Goal: Information Seeking & Learning: Learn about a topic

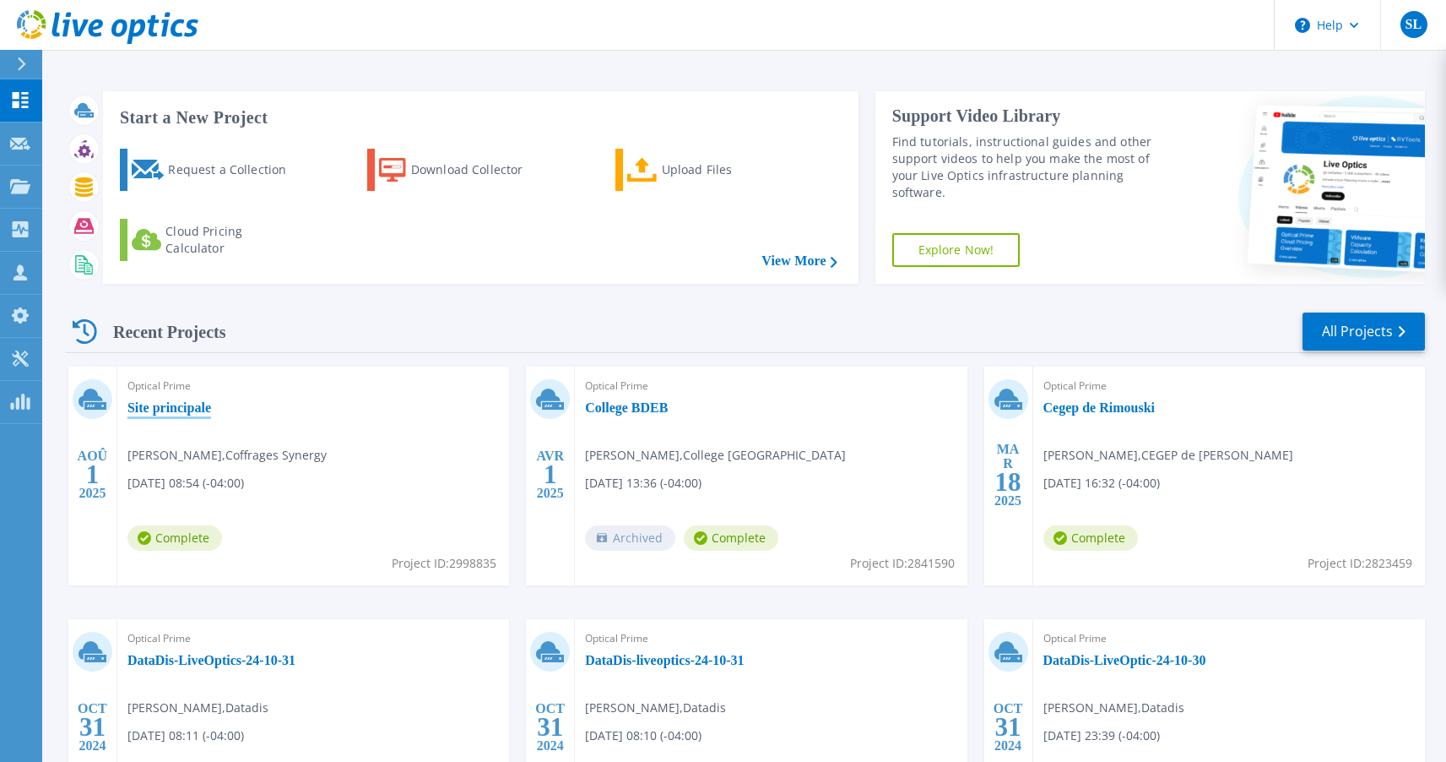
click at [176, 409] on link "Site principale" at bounding box center [169, 407] width 84 height 17
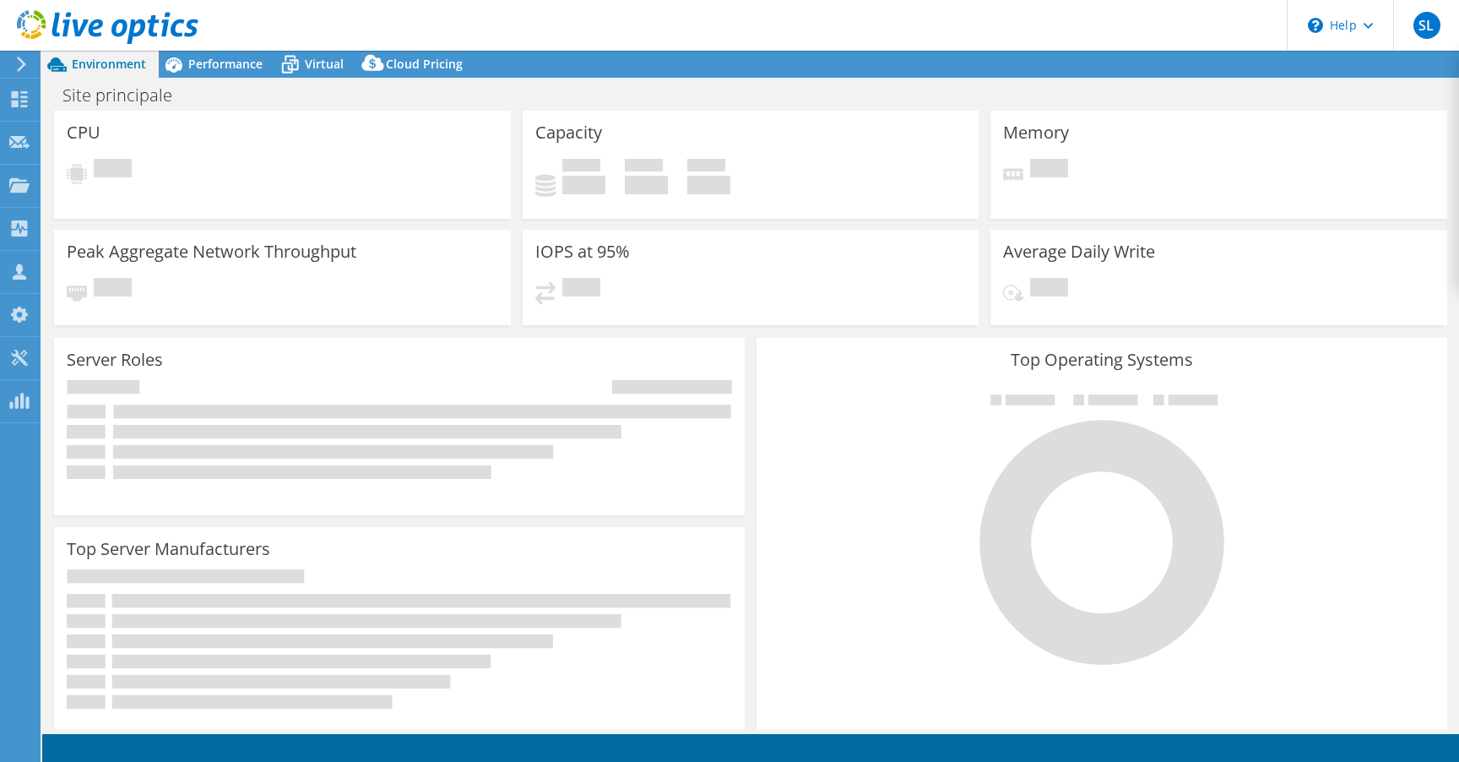
select select "USD"
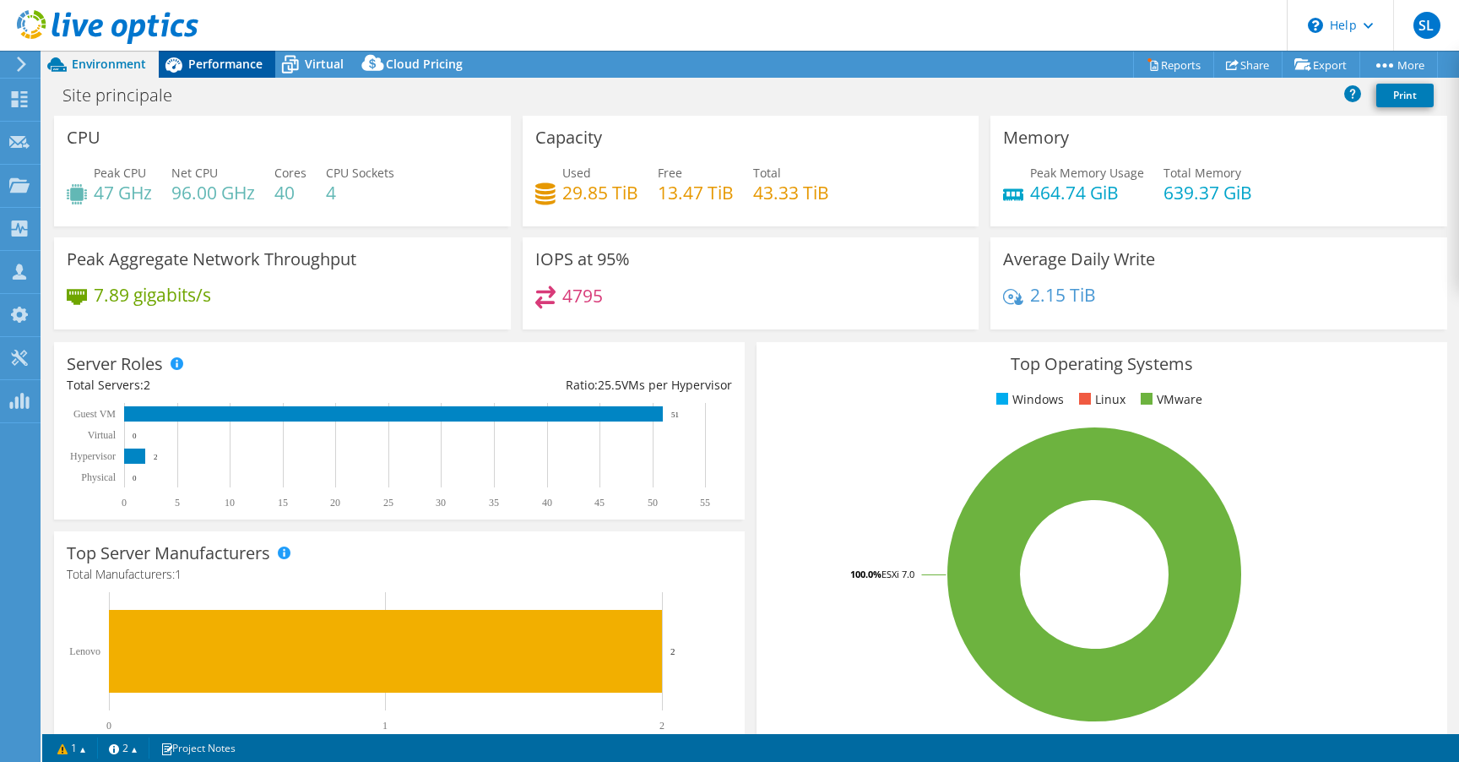
click at [229, 64] on span "Performance" at bounding box center [225, 64] width 74 height 16
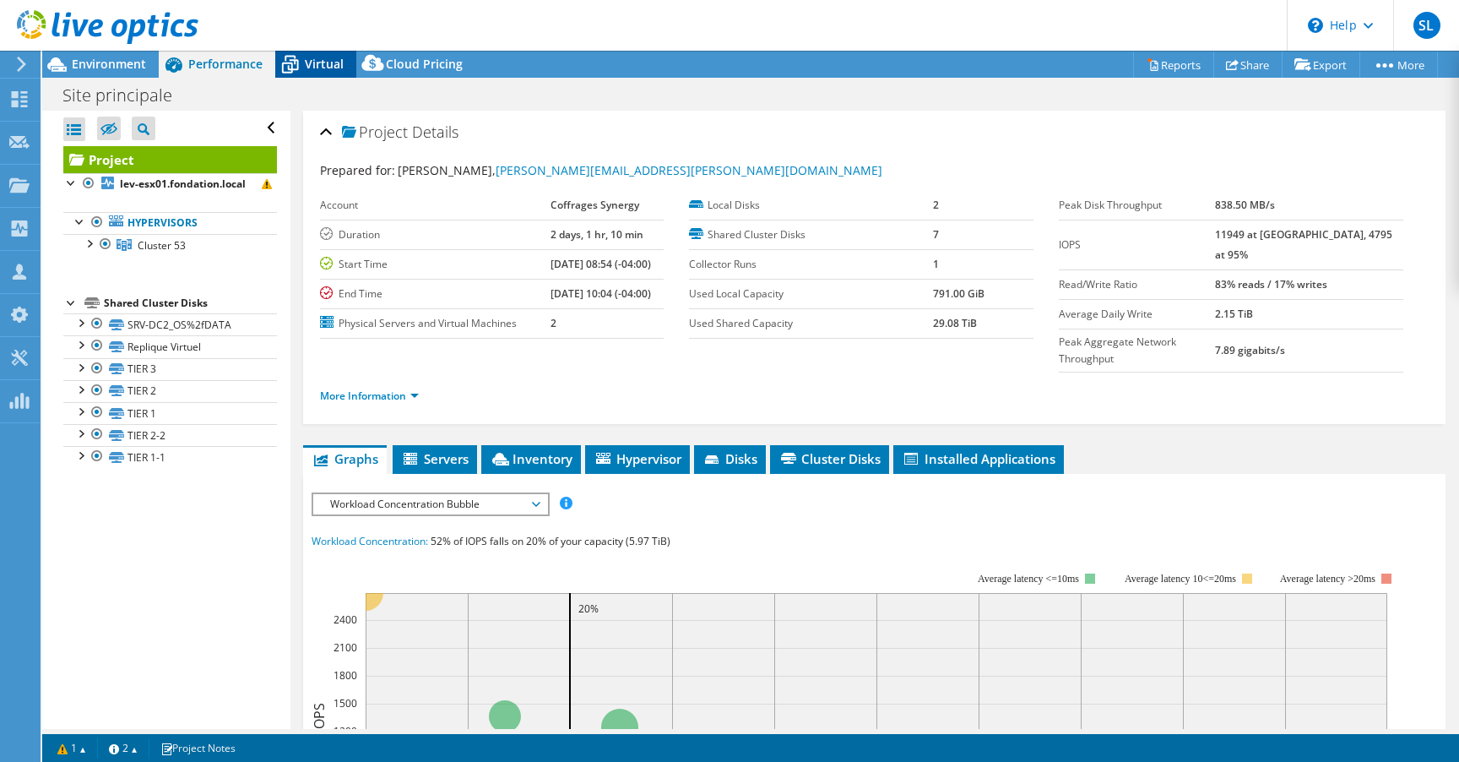
click at [322, 62] on span "Virtual" at bounding box center [324, 64] width 39 height 16
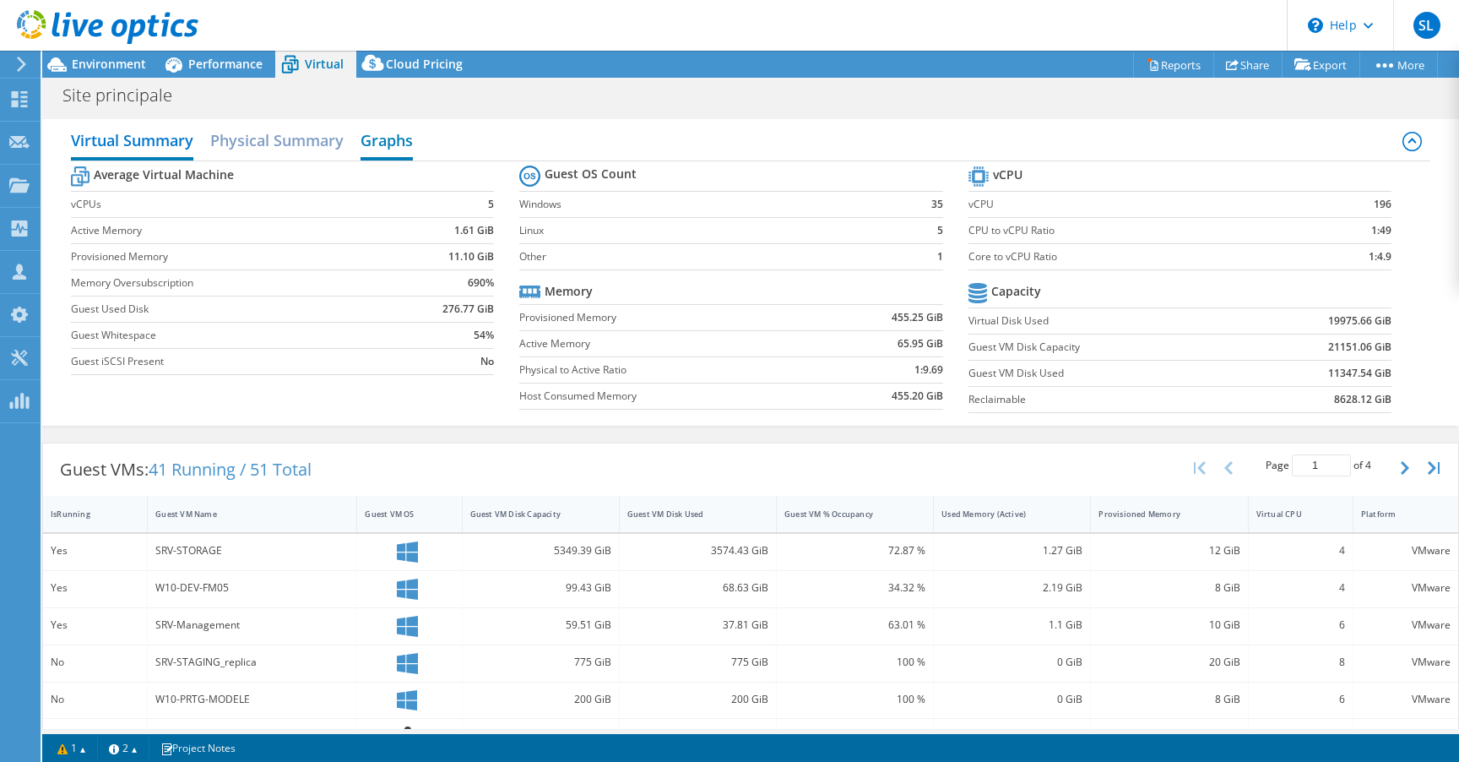
click at [388, 140] on h2 "Graphs" at bounding box center [387, 141] width 52 height 37
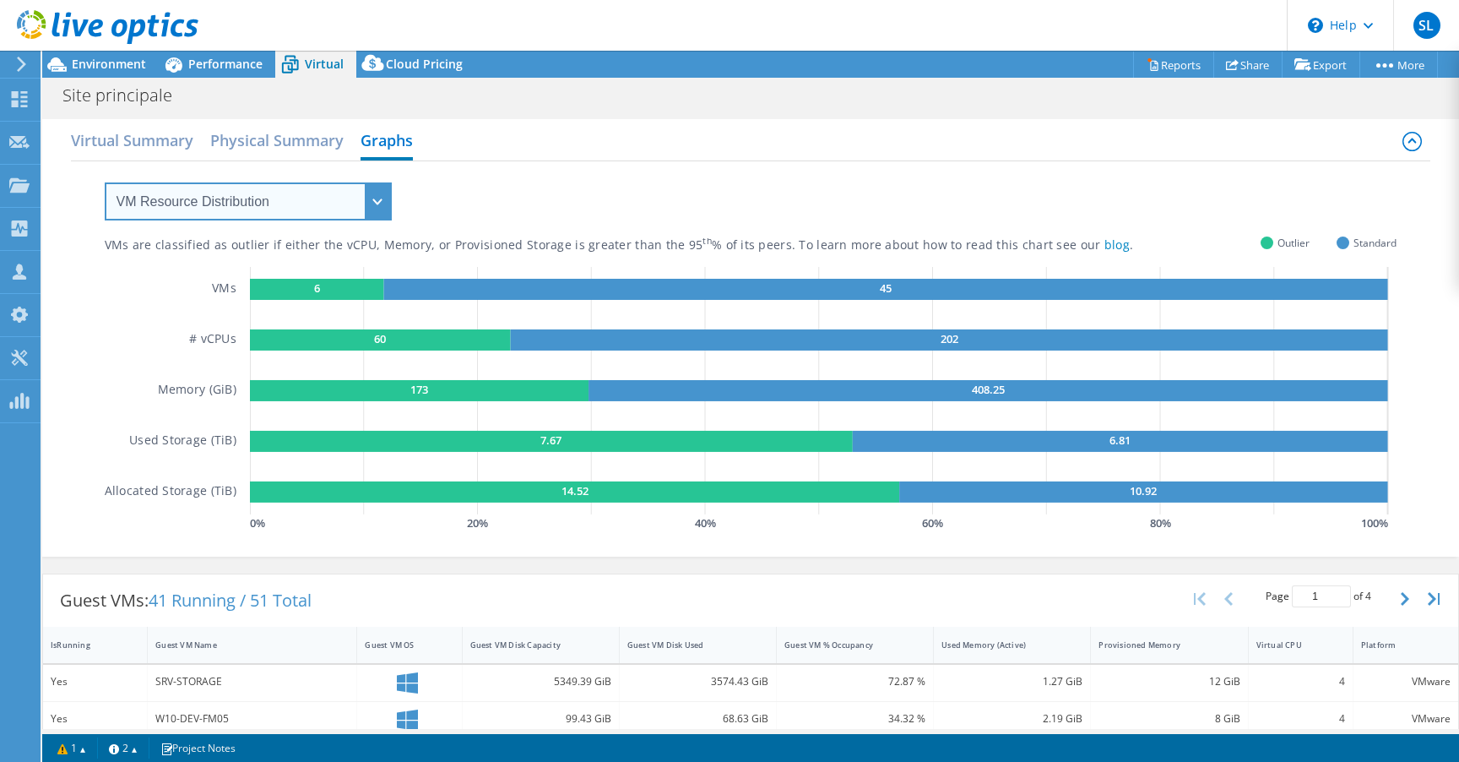
click at [382, 195] on select "VM Resource Distribution Provisioning Contrast Over Provisioning" at bounding box center [248, 201] width 287 height 38
select select "Over Provisioning"
click at [105, 182] on select "VM Resource Distribution Provisioning Contrast Over Provisioning" at bounding box center [248, 201] width 287 height 38
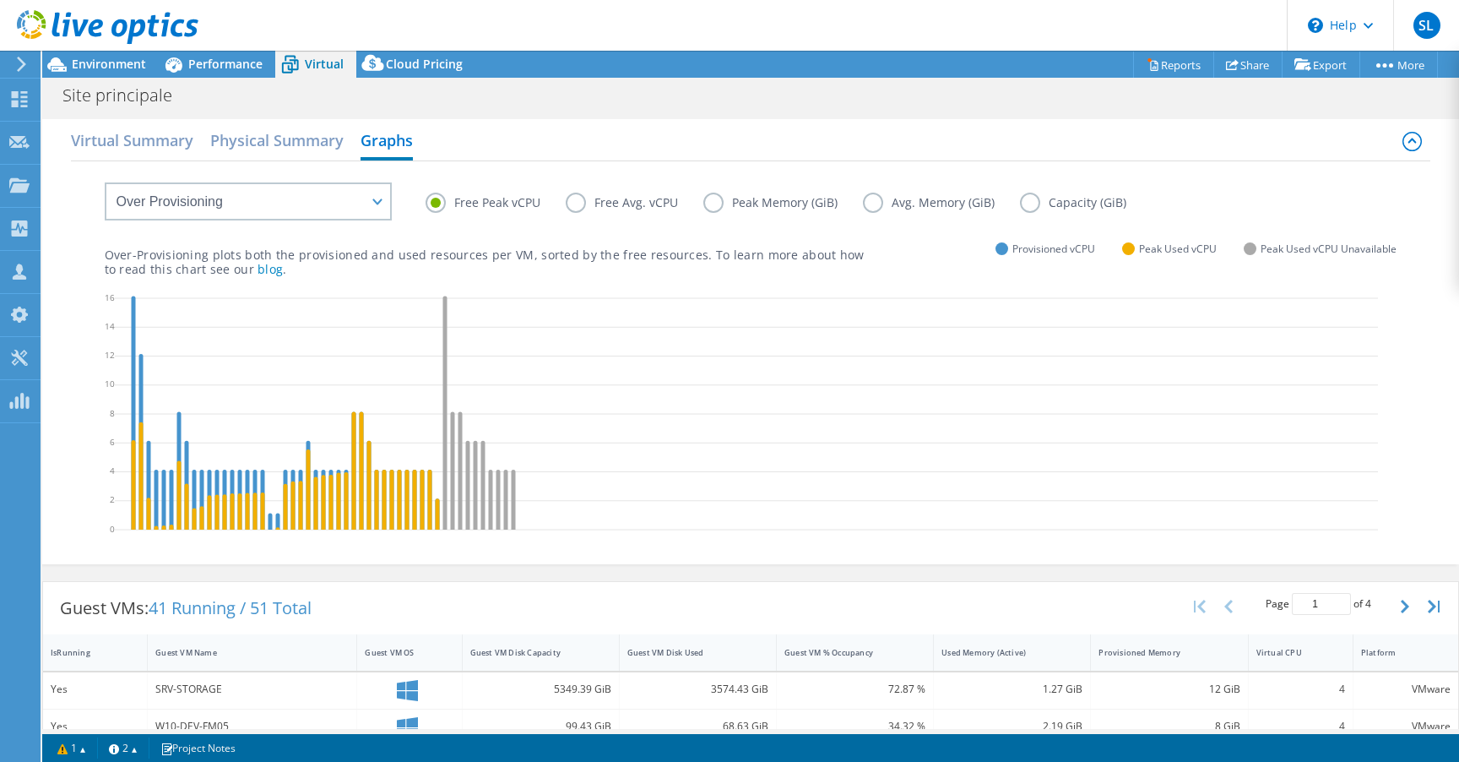
click at [574, 203] on label "Free Avg. vCPU" at bounding box center [635, 202] width 138 height 20
click at [0, 0] on input "Free Avg. vCPU" at bounding box center [0, 0] width 0 height 0
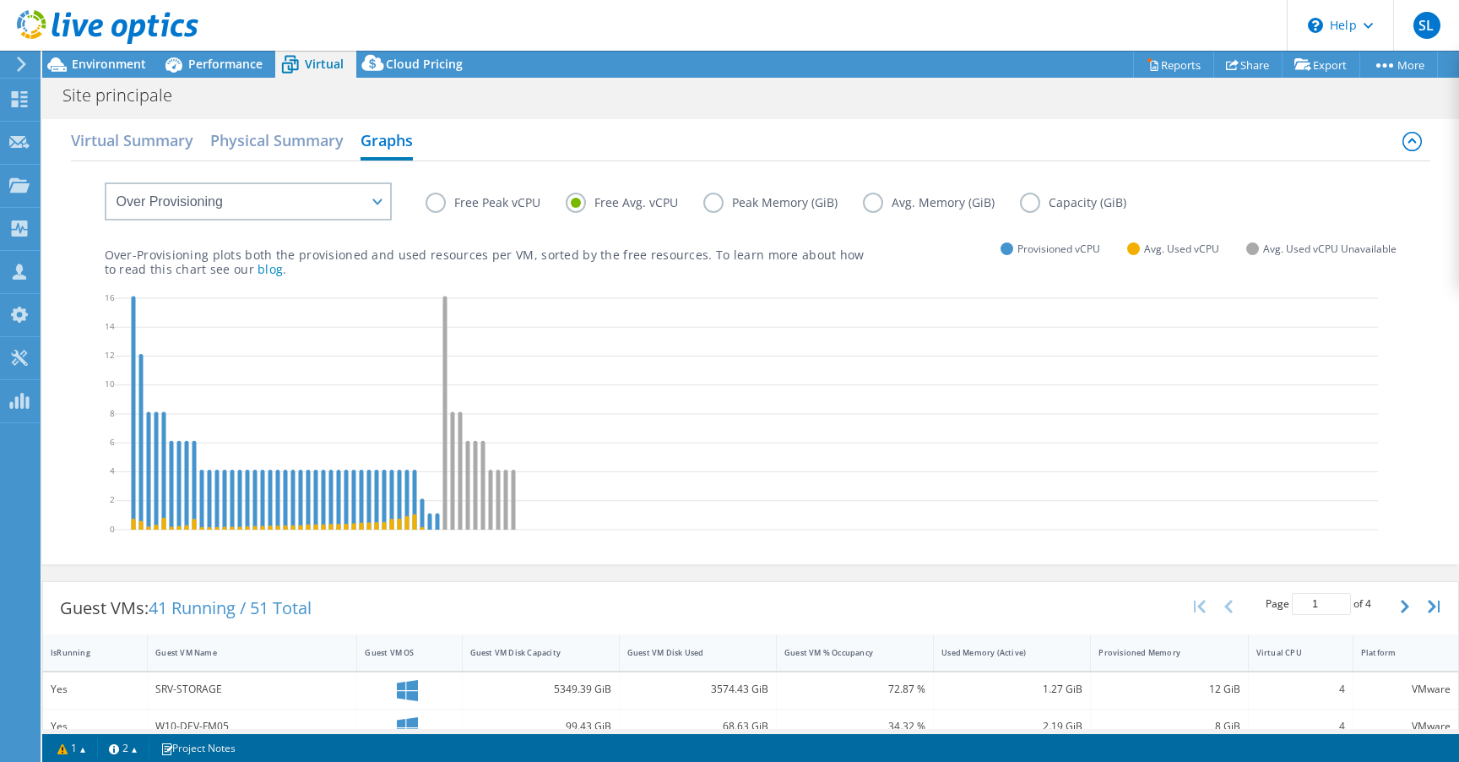
click at [708, 200] on label "Peak Memory (GiB)" at bounding box center [783, 202] width 160 height 20
click at [0, 0] on input "Peak Memory (GiB)" at bounding box center [0, 0] width 0 height 0
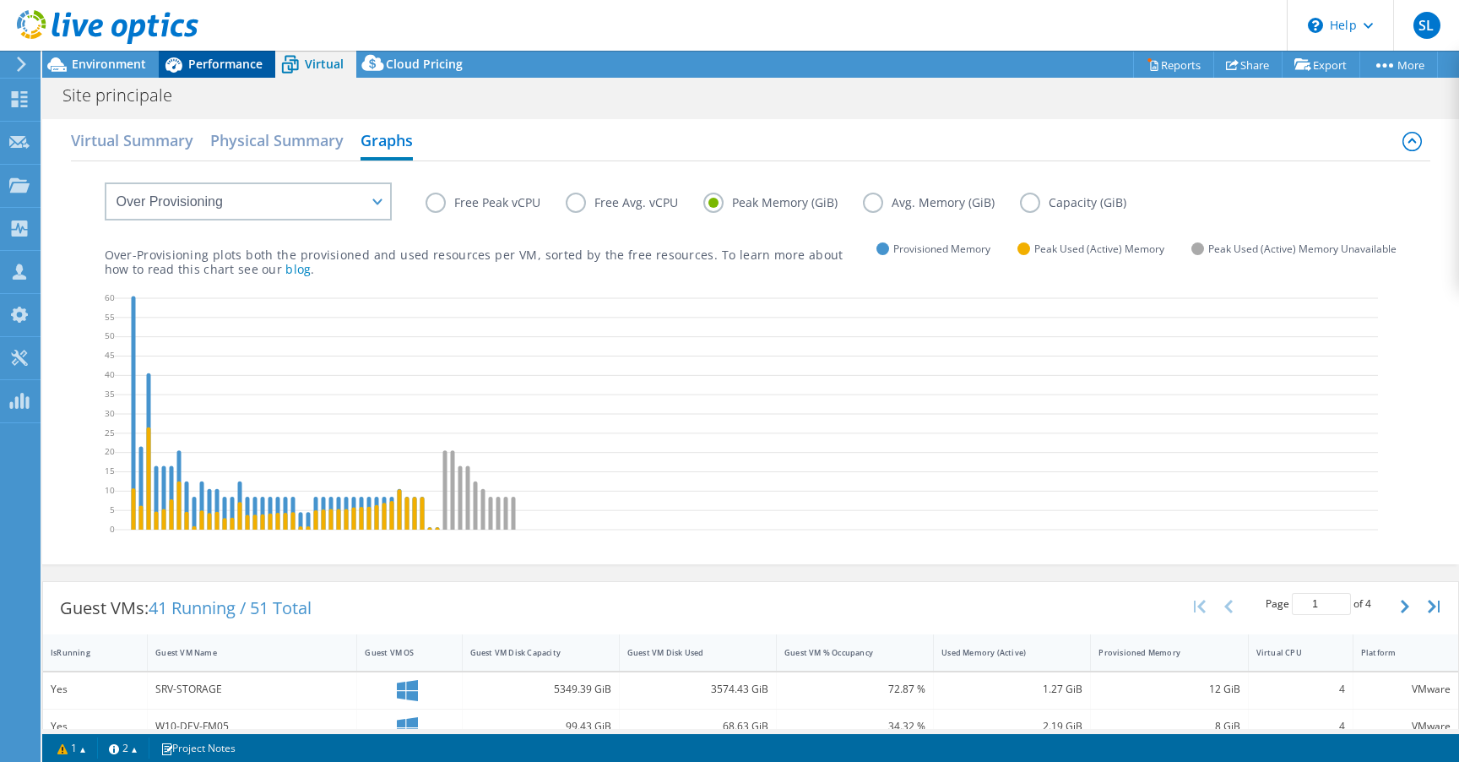
click at [209, 70] on span "Performance" at bounding box center [225, 64] width 74 height 16
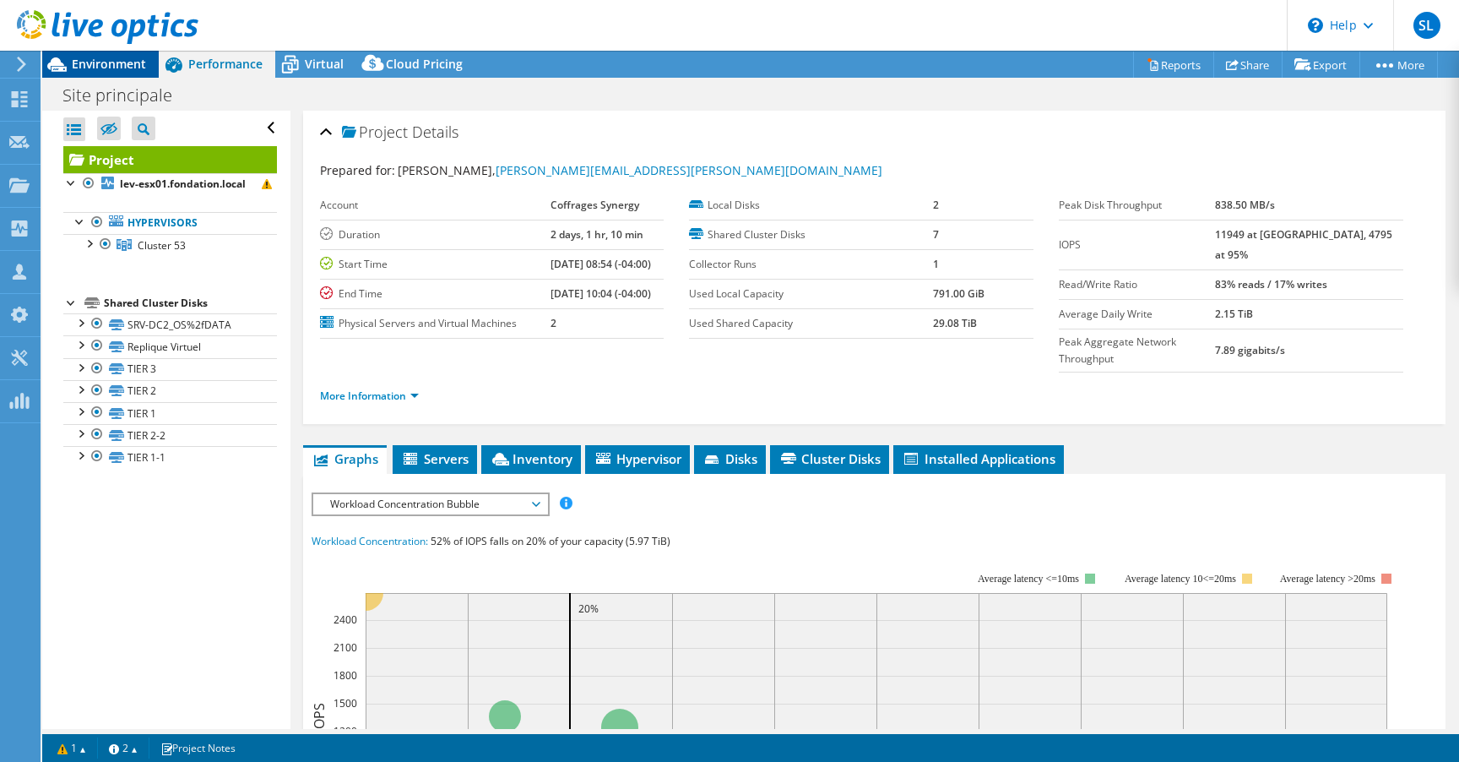
click at [101, 59] on span "Environment" at bounding box center [109, 64] width 74 height 16
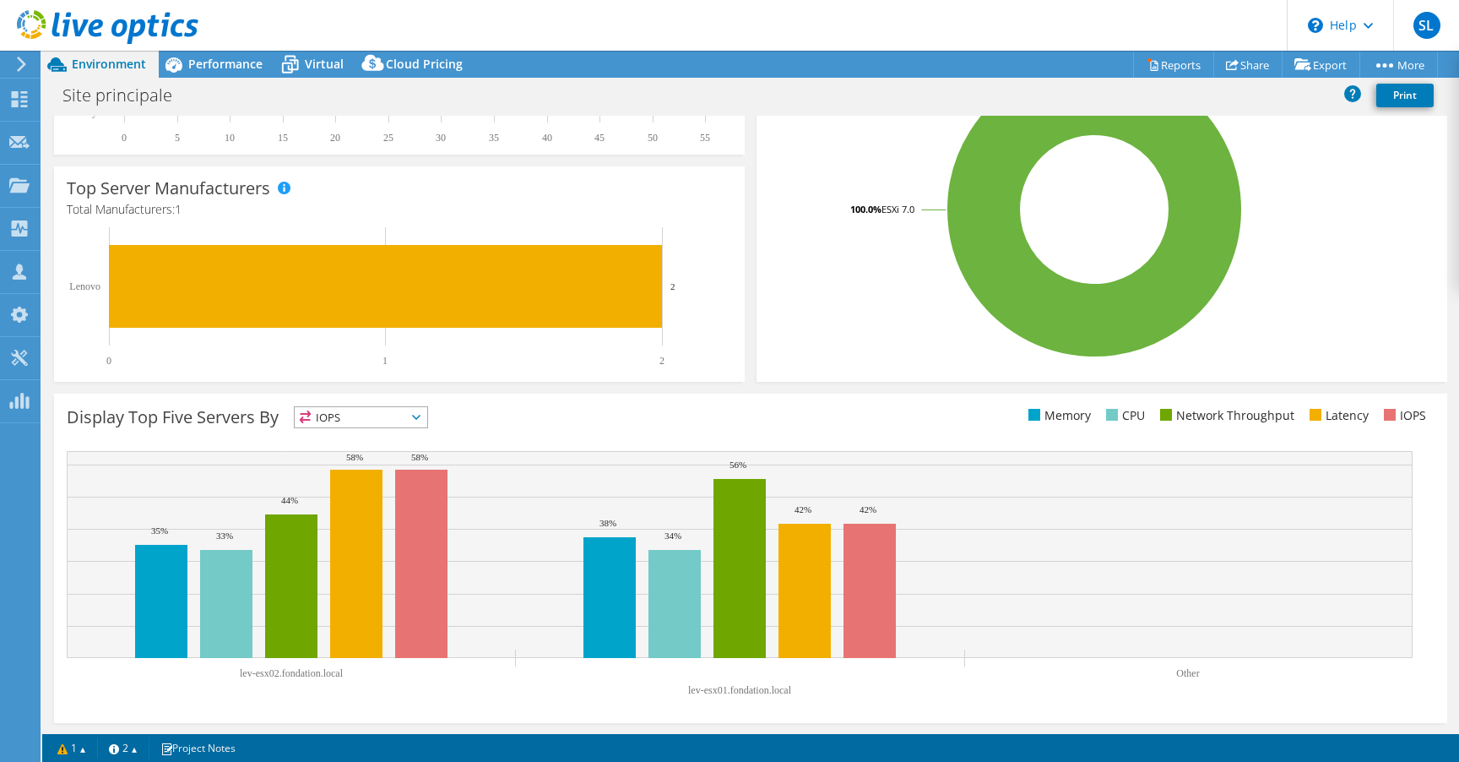
scroll to position [166, 0]
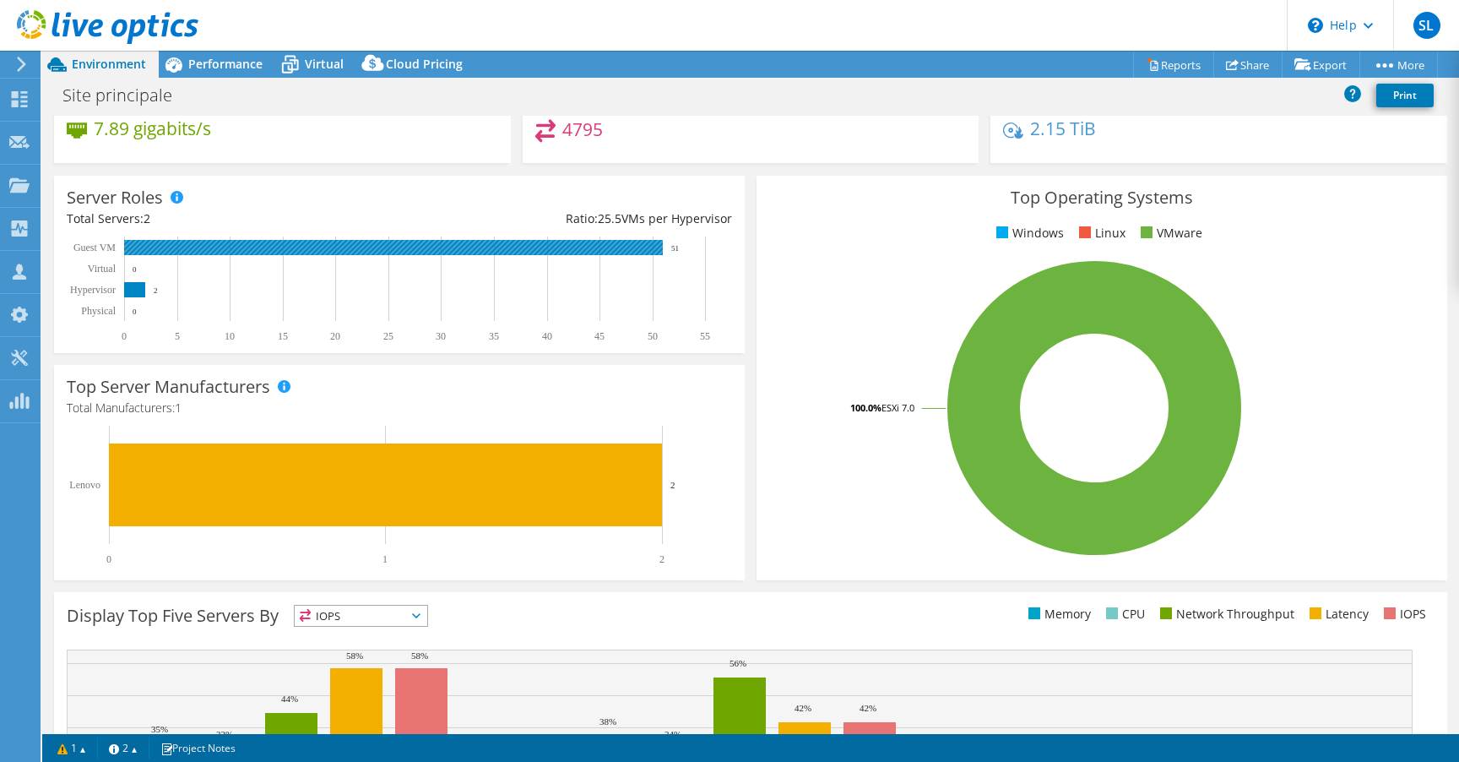
click at [658, 253] on rect at bounding box center [393, 247] width 539 height 15
click at [571, 244] on rect at bounding box center [393, 247] width 539 height 15
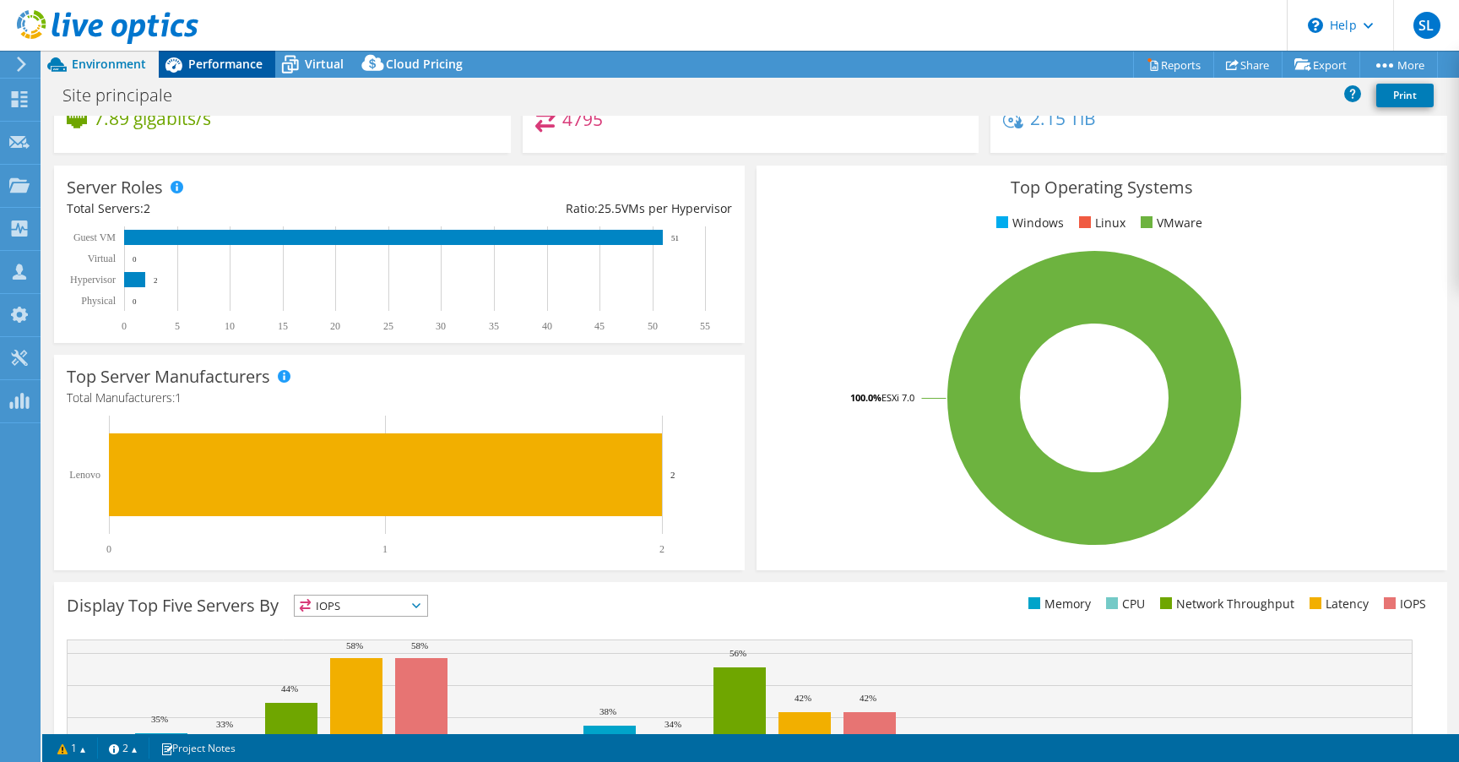
click at [241, 70] on span "Performance" at bounding box center [225, 64] width 74 height 16
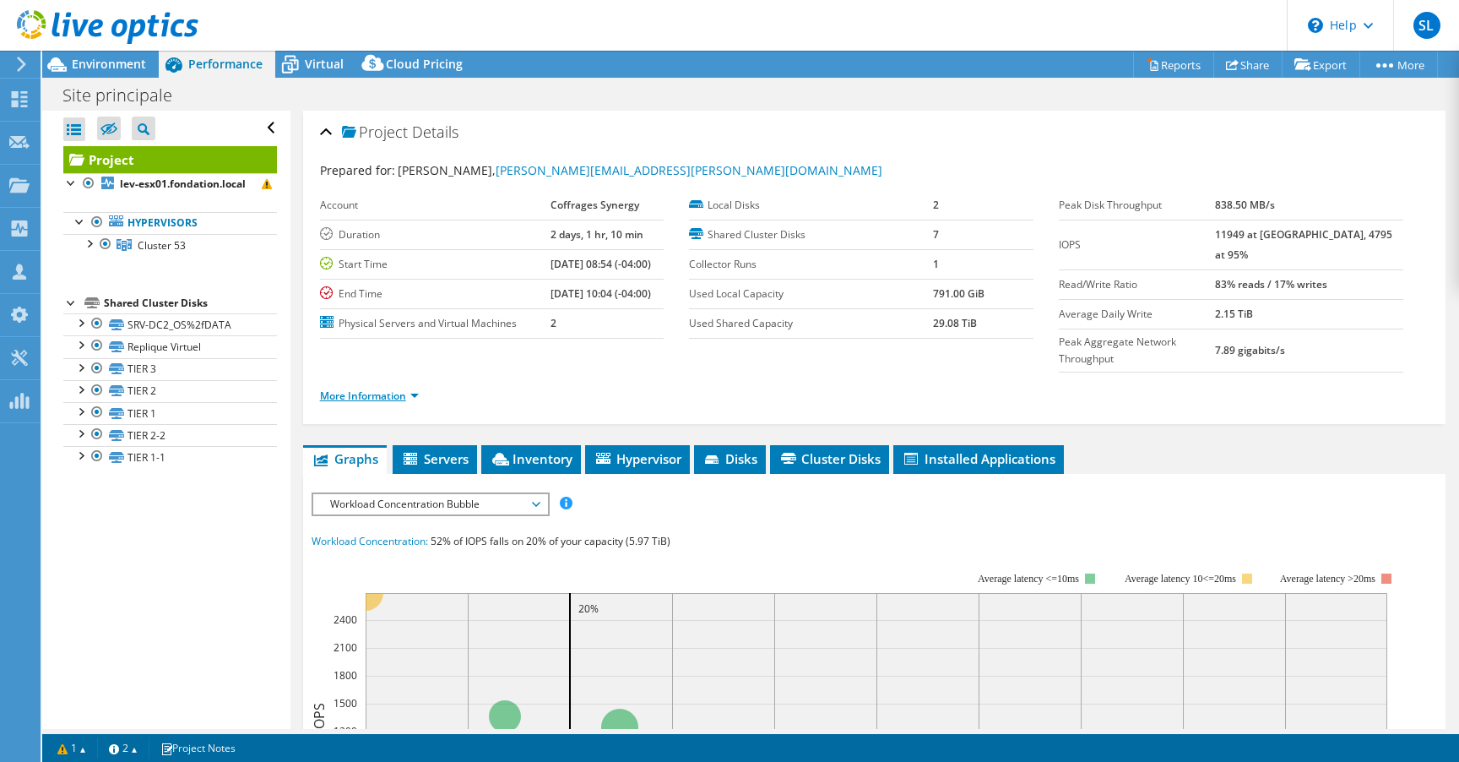
click at [399, 388] on link "More Information" at bounding box center [369, 395] width 99 height 14
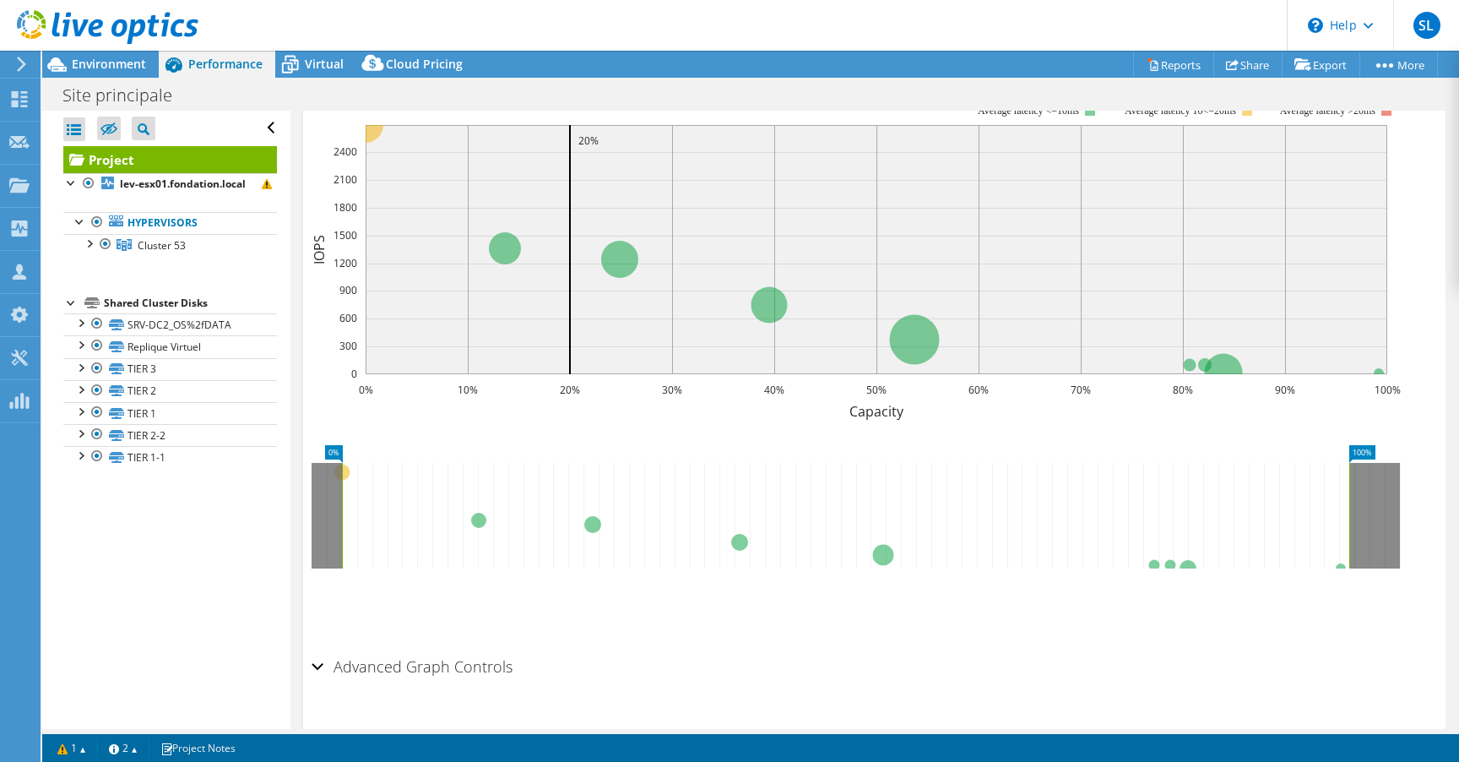
scroll to position [713, 0]
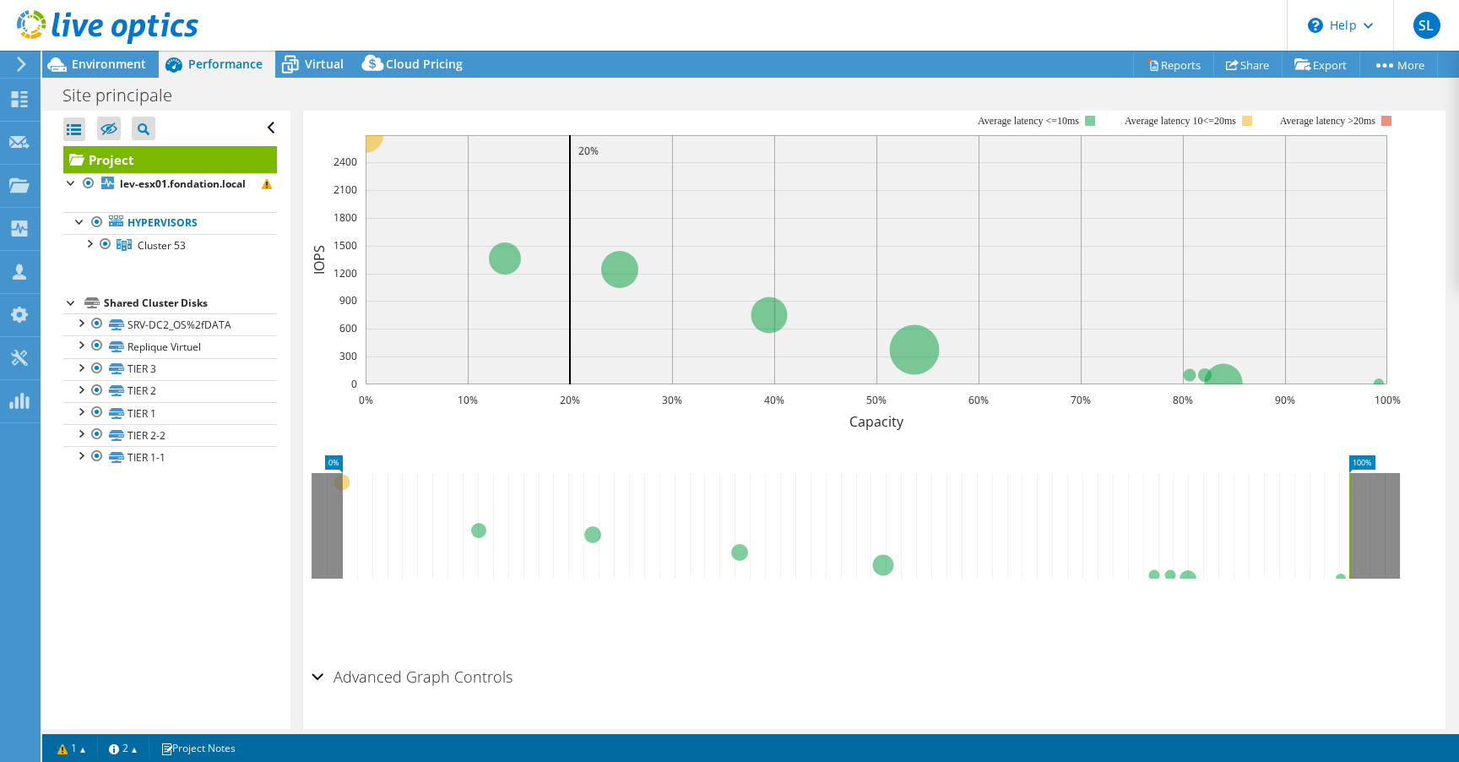
click at [321, 659] on div "Advanced Graph Controls" at bounding box center [874, 677] width 1125 height 36
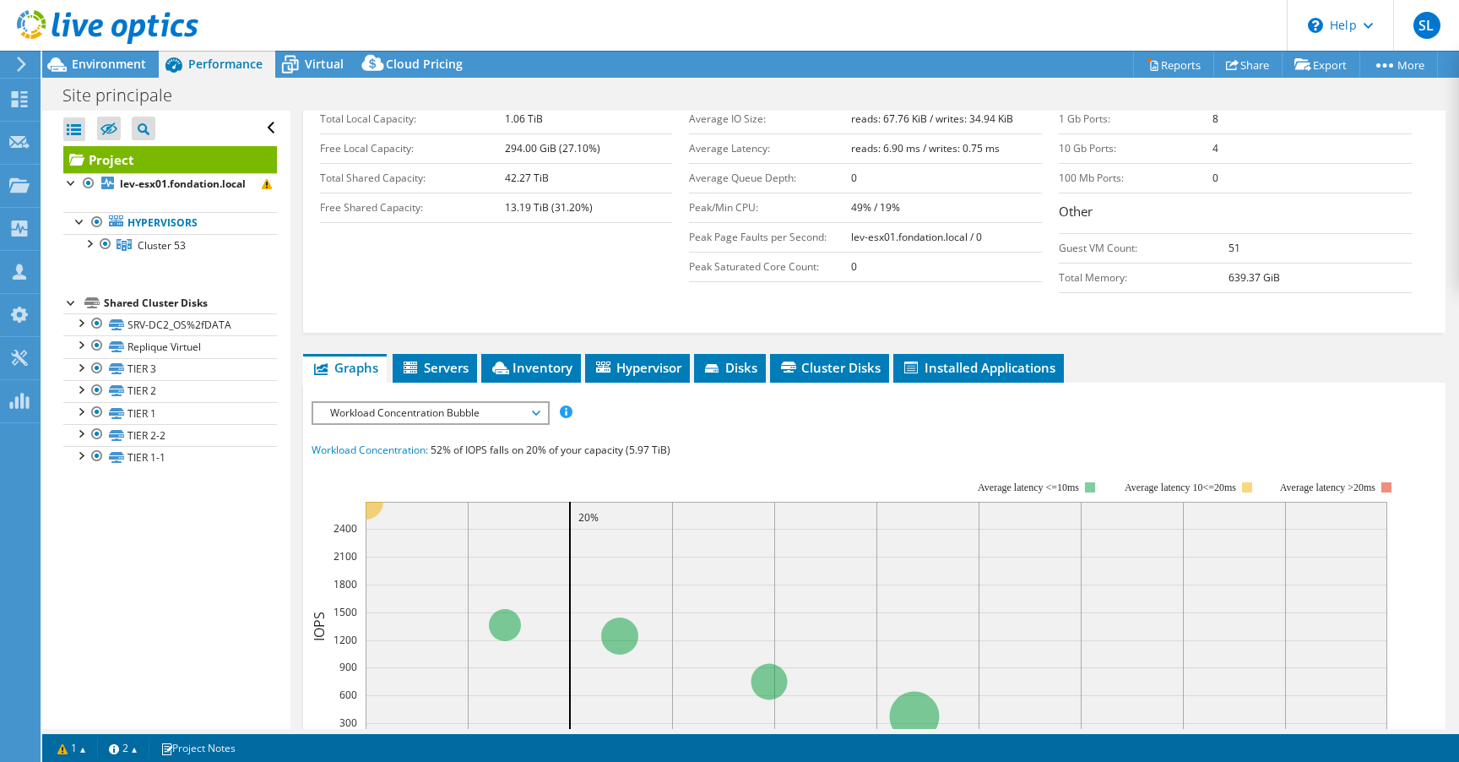
scroll to position [260, 0]
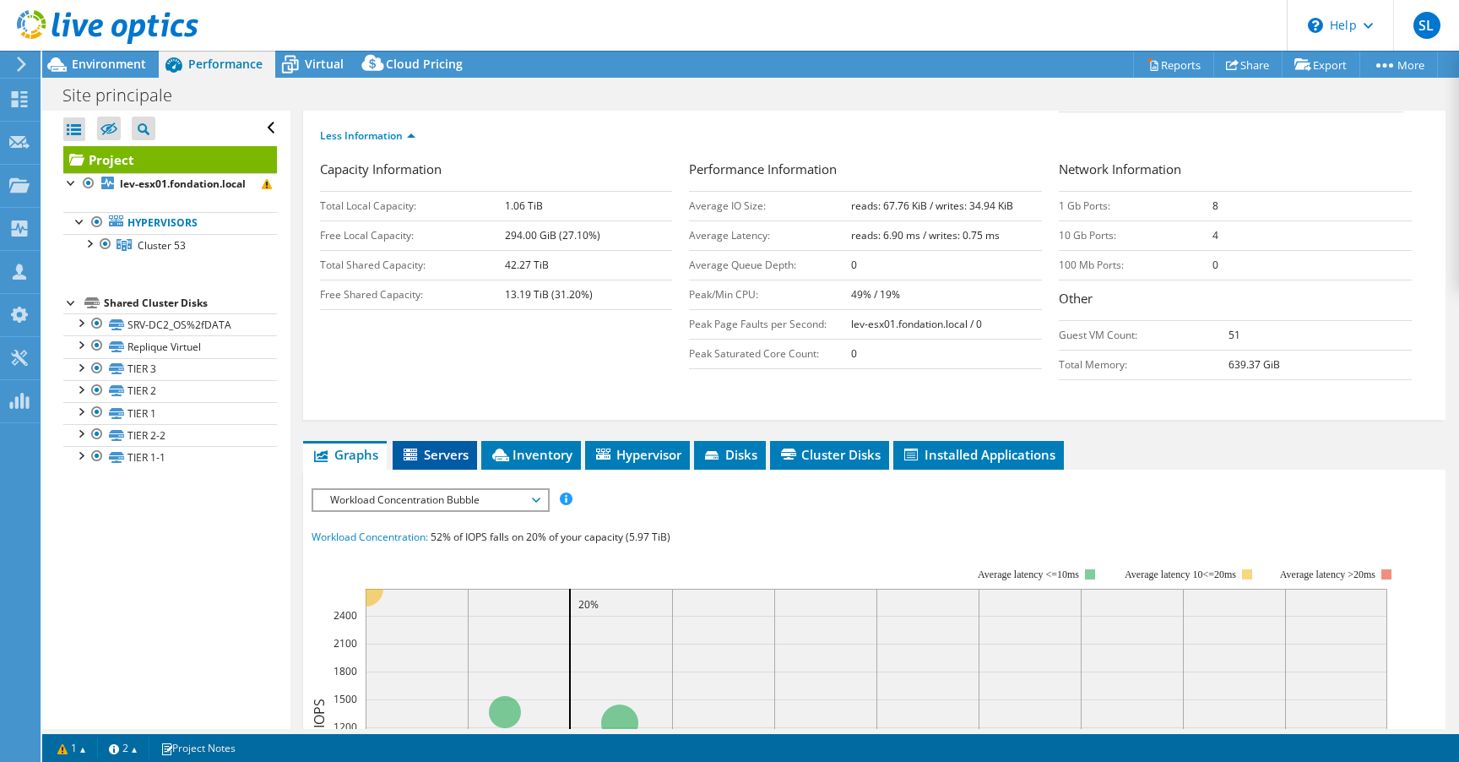
click at [436, 446] on span "Servers" at bounding box center [435, 454] width 68 height 17
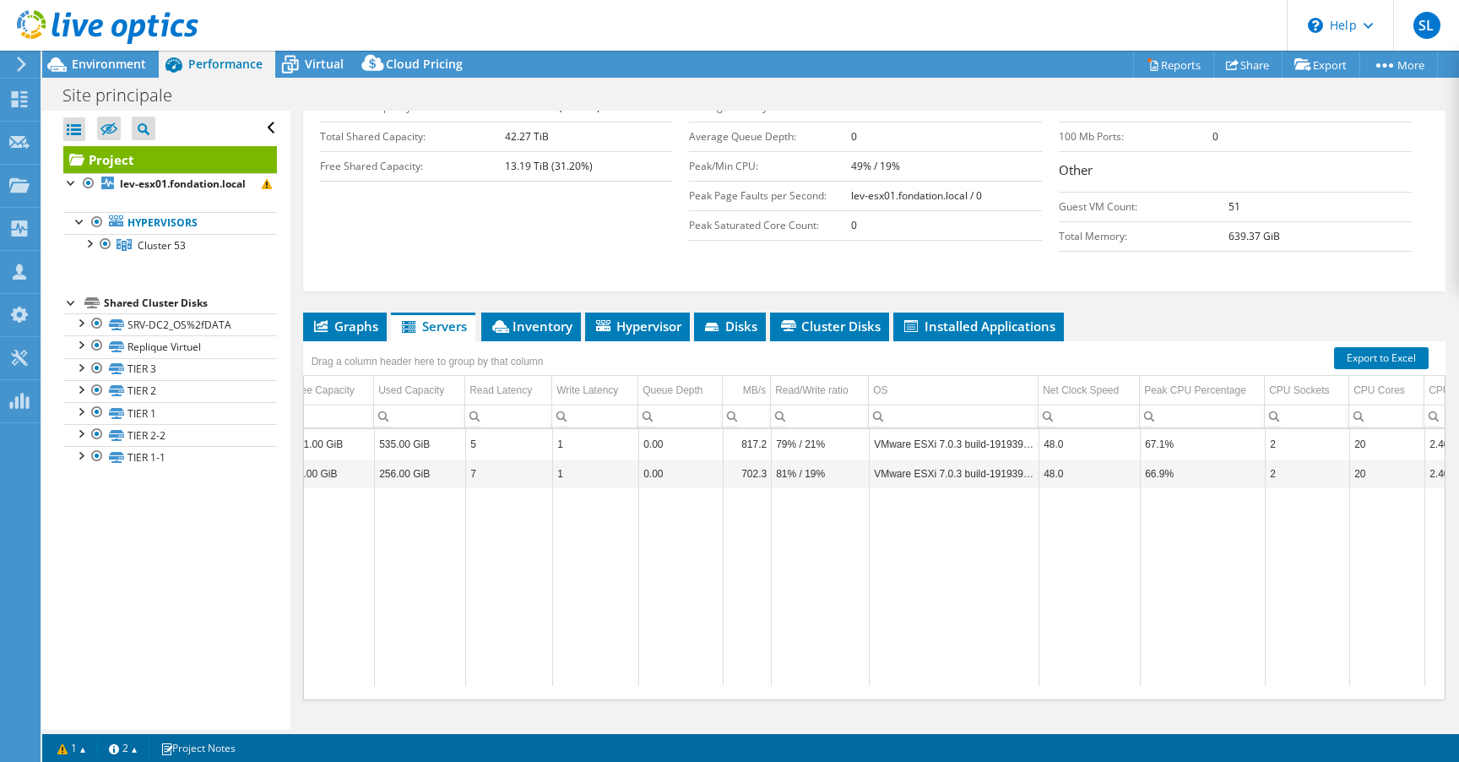
scroll to position [0, 95]
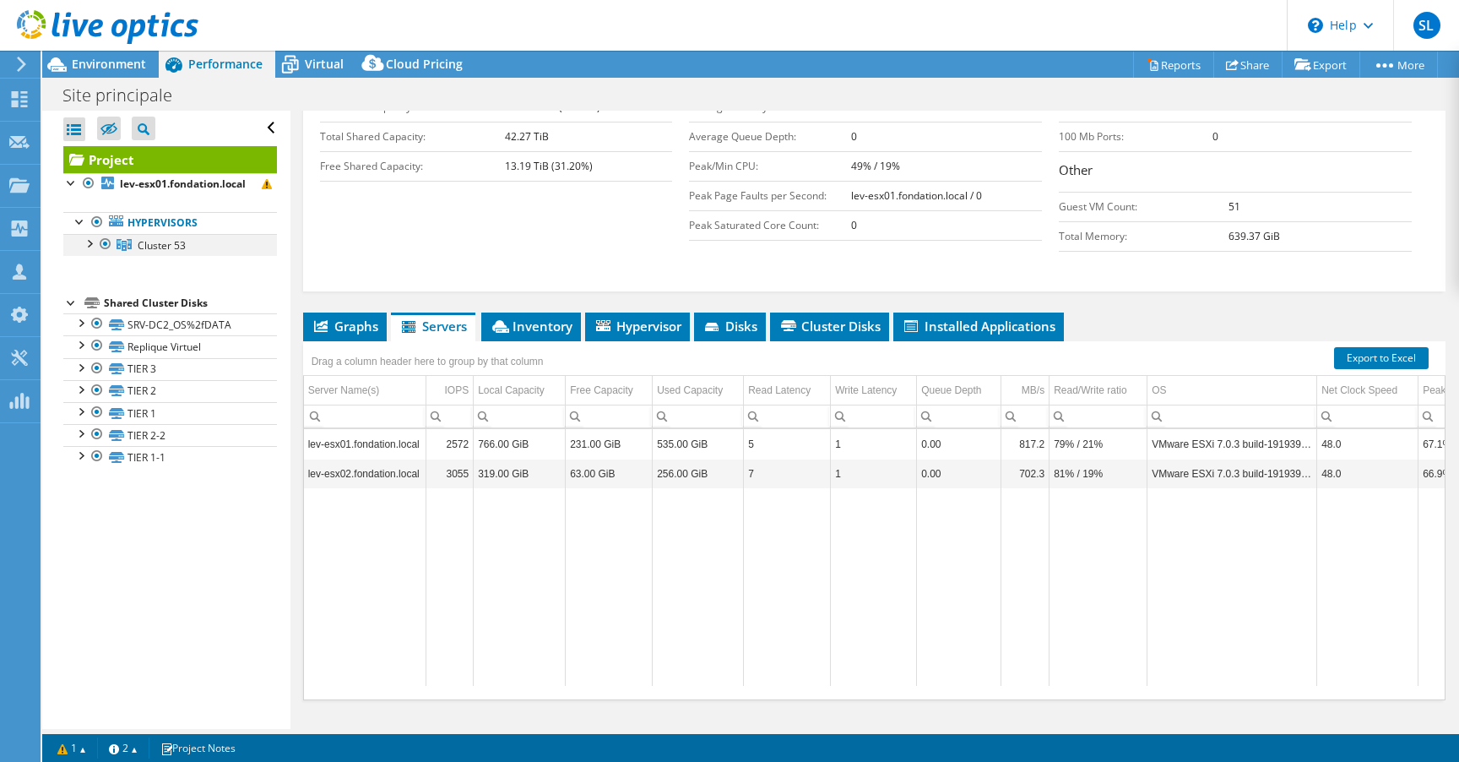
click at [89, 251] on div at bounding box center [88, 242] width 17 height 17
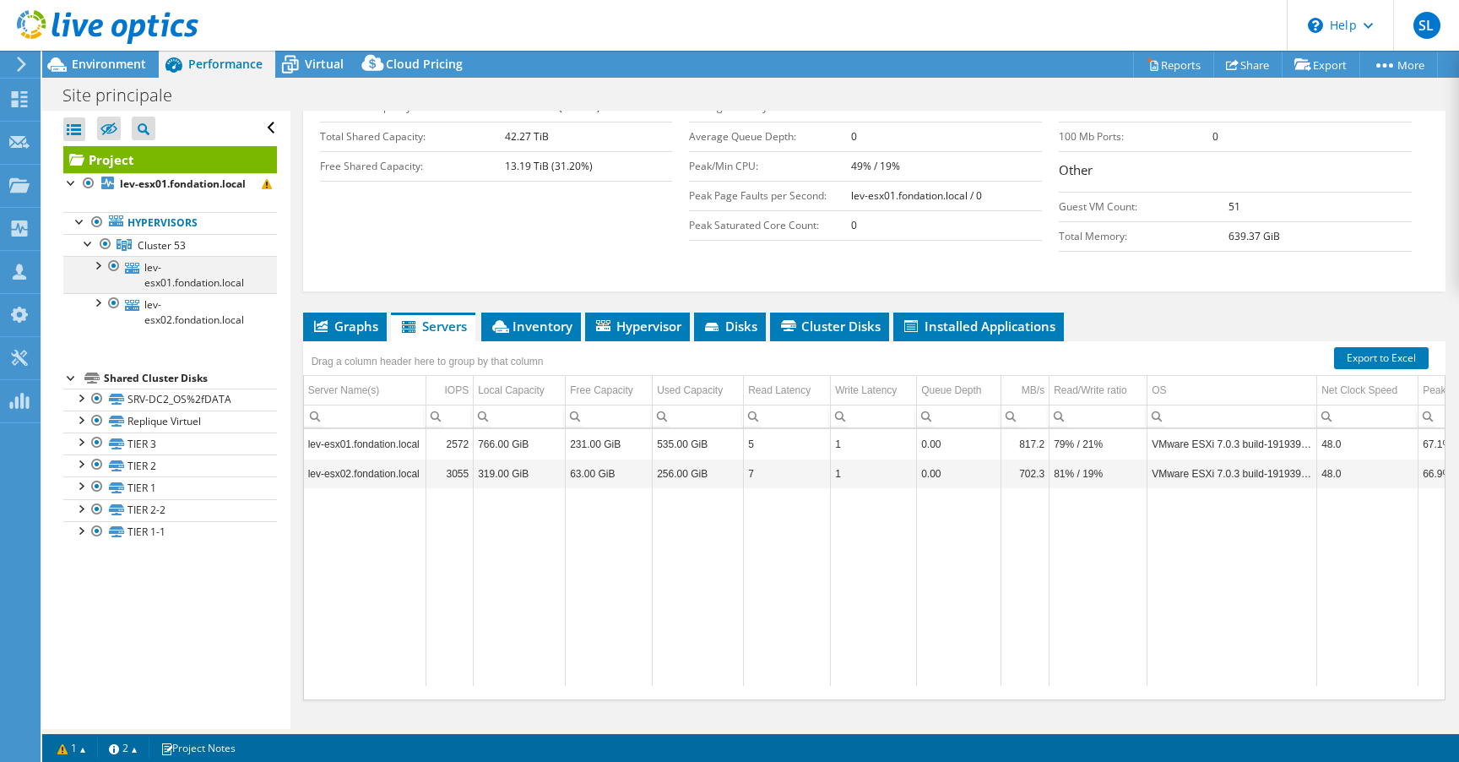
click at [100, 273] on div at bounding box center [97, 264] width 17 height 17
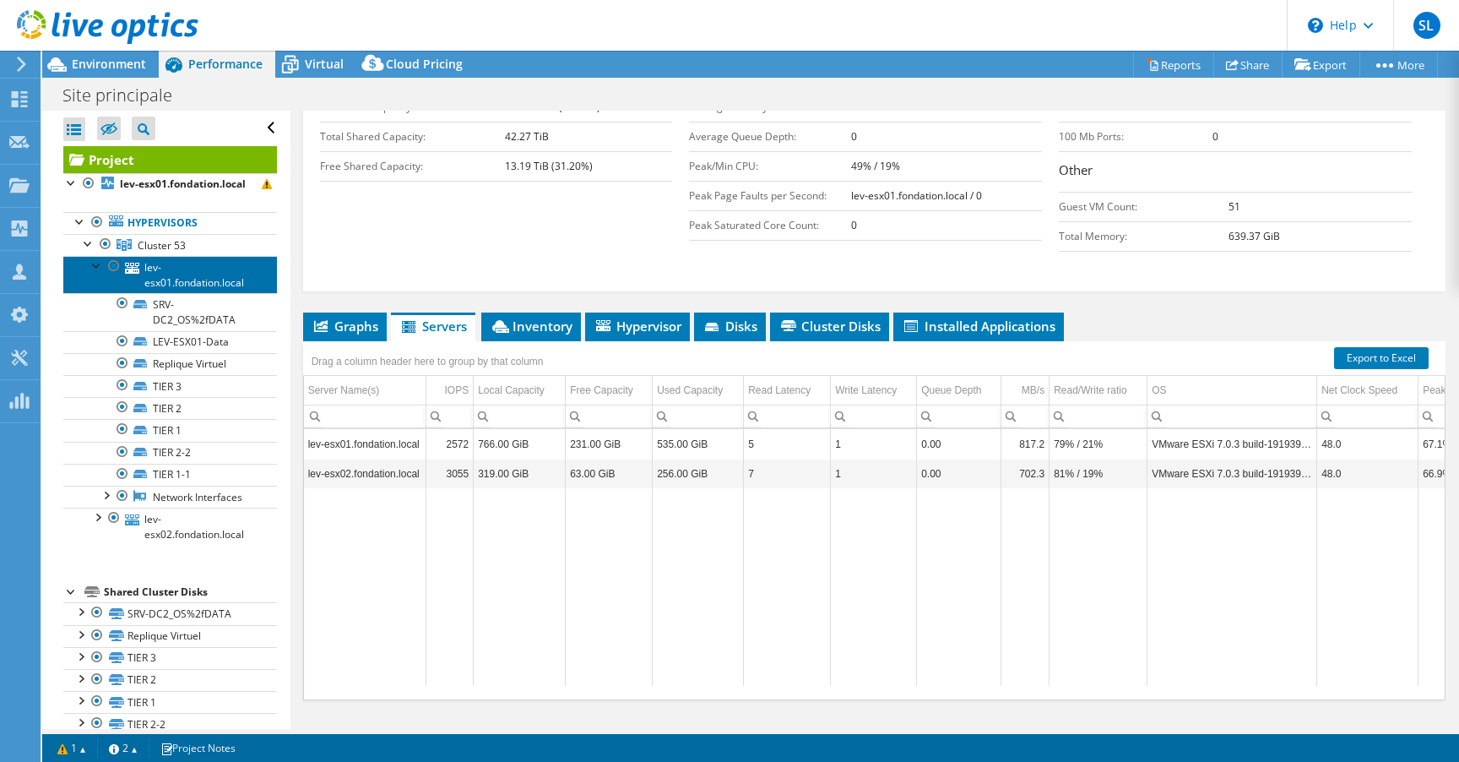
click at [192, 293] on link "lev-esx01.fondation.local" at bounding box center [170, 274] width 214 height 37
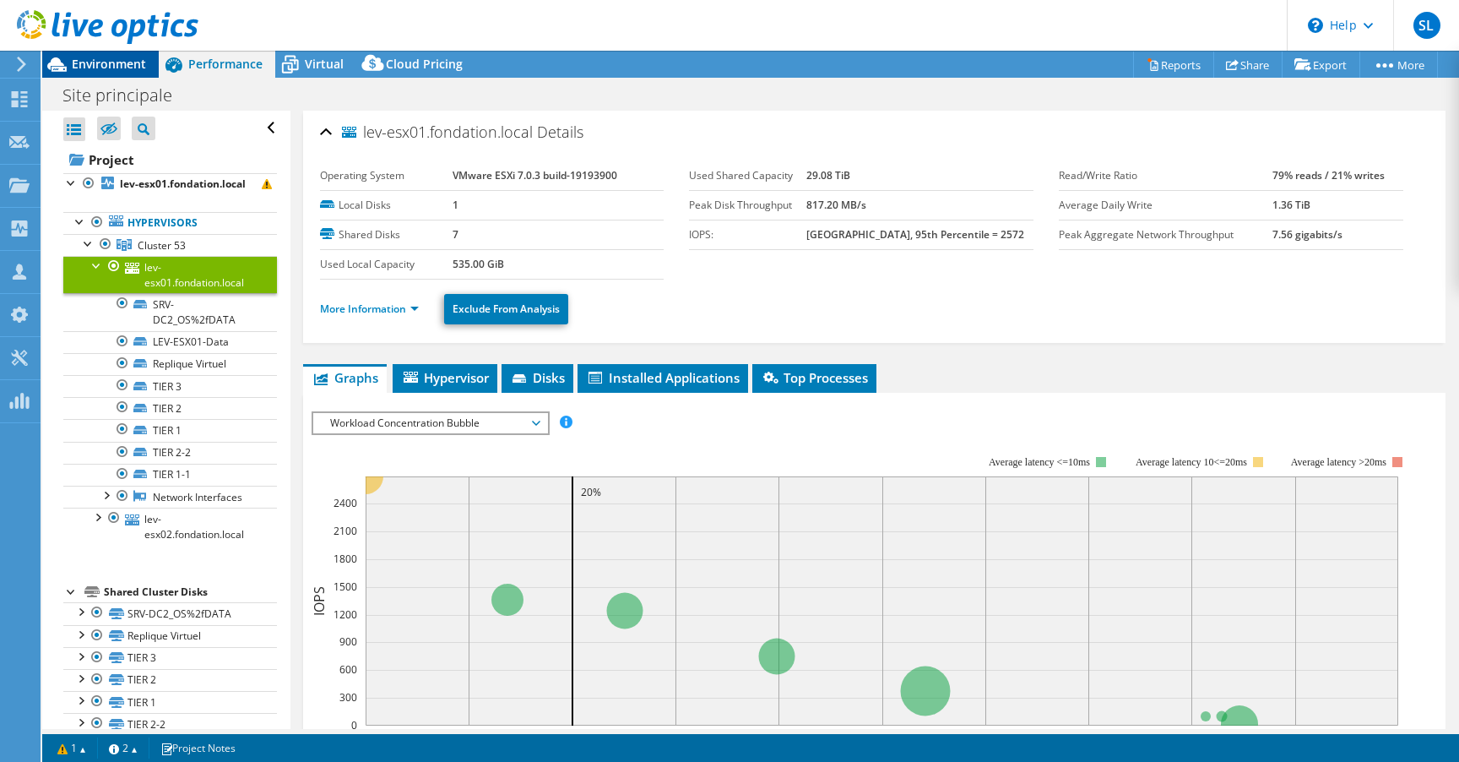
click at [144, 68] on span "Environment" at bounding box center [109, 64] width 74 height 16
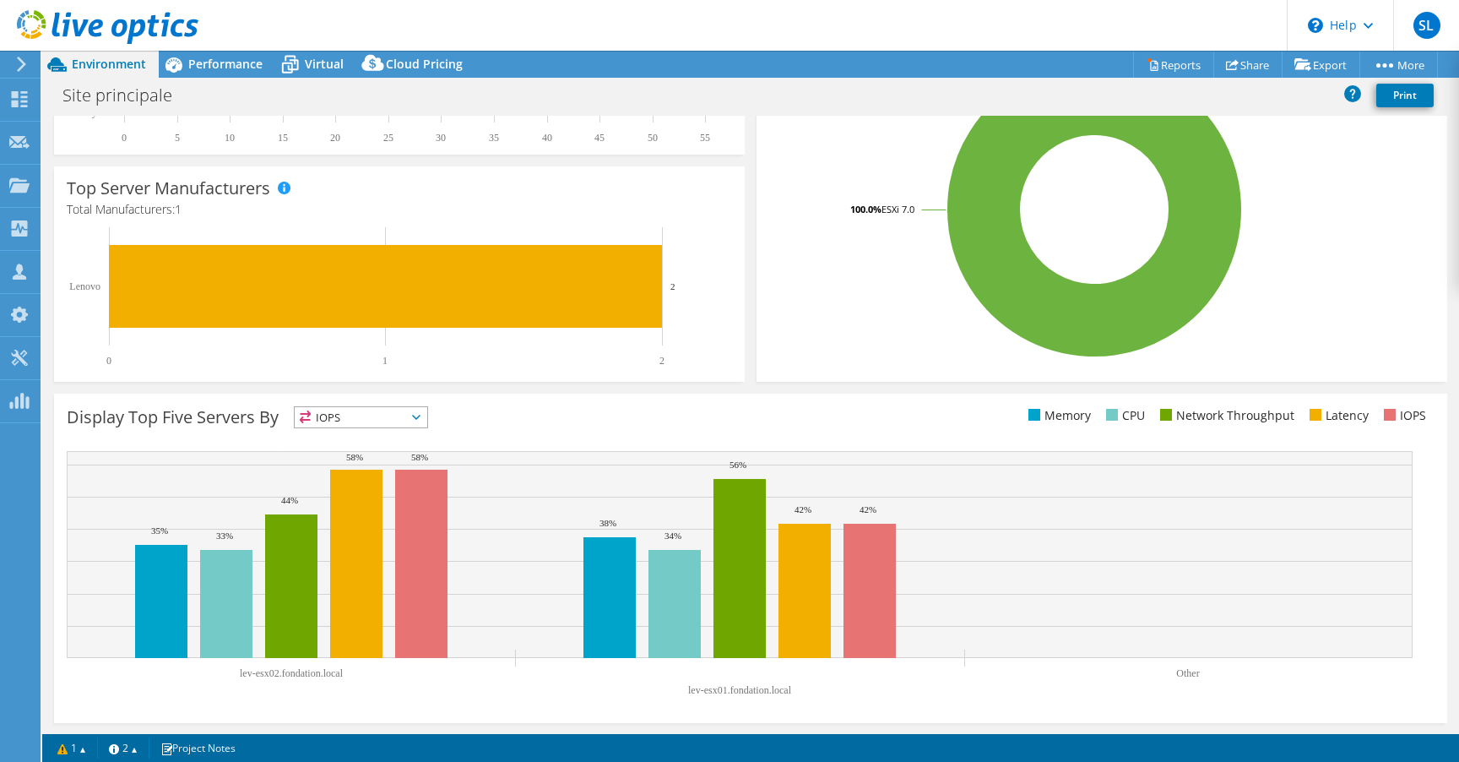
click at [416, 419] on span "IOPS" at bounding box center [361, 417] width 133 height 20
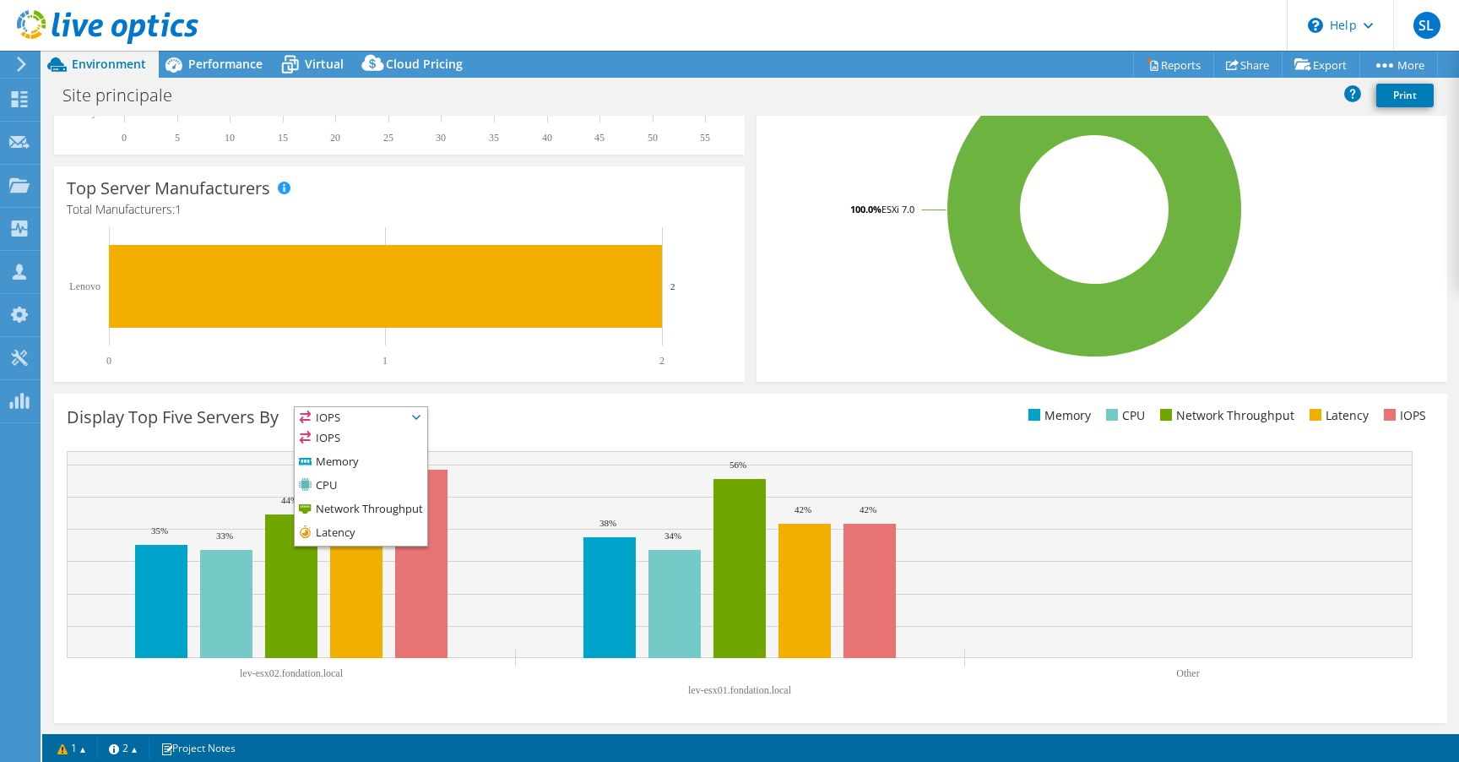
click at [416, 417] on icon at bounding box center [416, 417] width 8 height 5
